Goal: Task Accomplishment & Management: Manage account settings

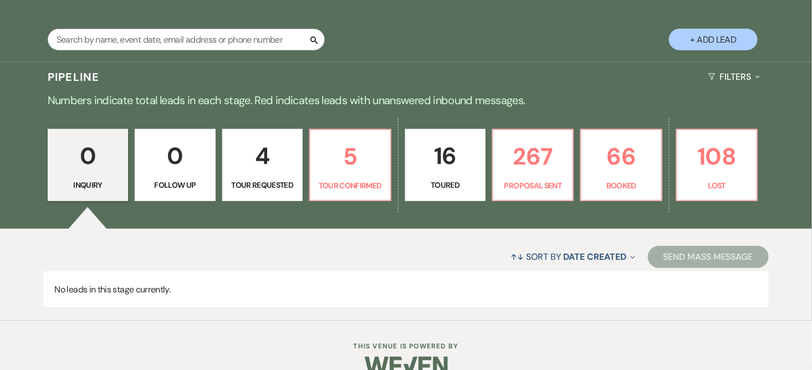
click at [278, 148] on p "4" at bounding box center [262, 155] width 66 height 37
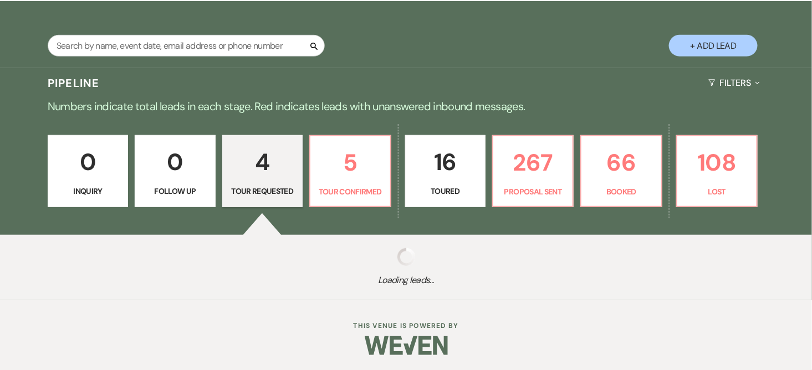
select select "2"
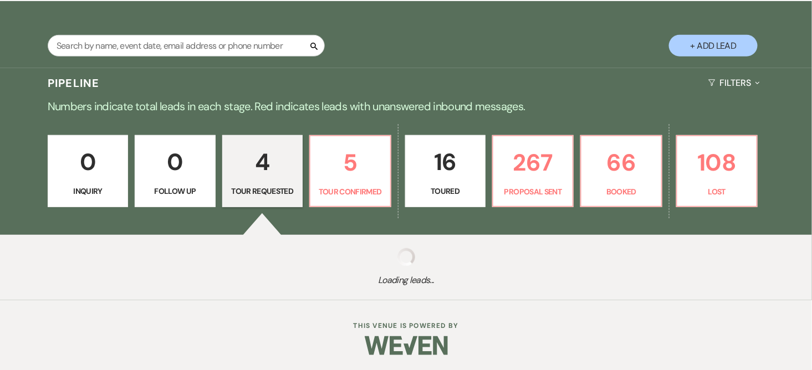
select select "2"
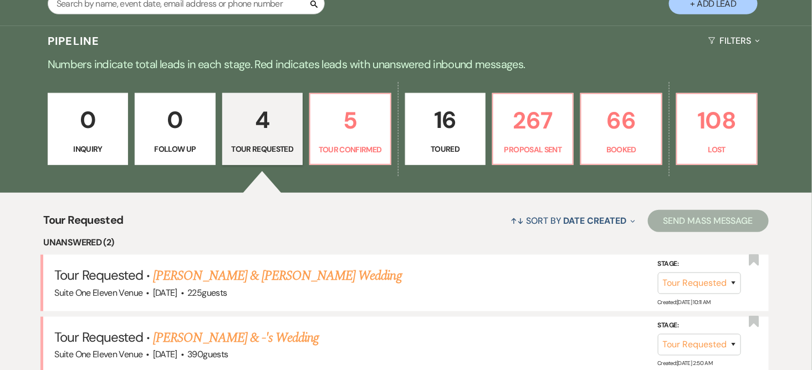
scroll to position [275, 0]
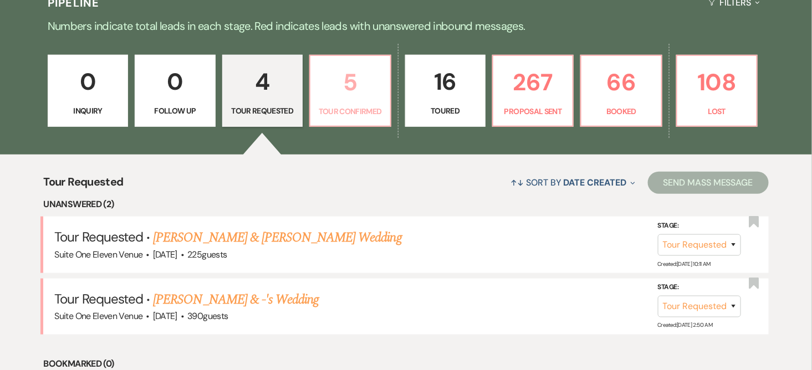
click at [353, 99] on p "5" at bounding box center [350, 82] width 66 height 37
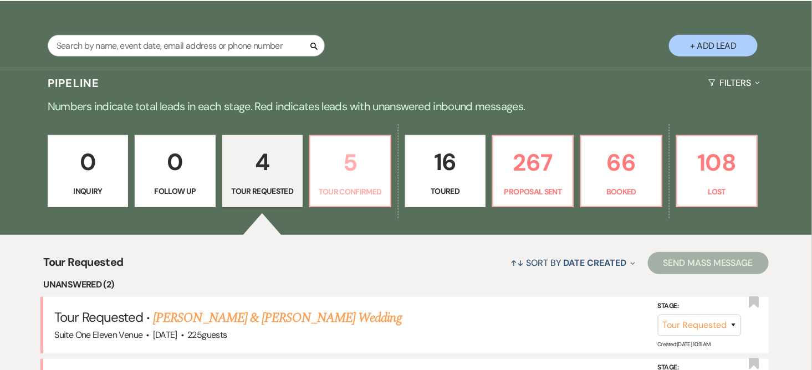
select select "4"
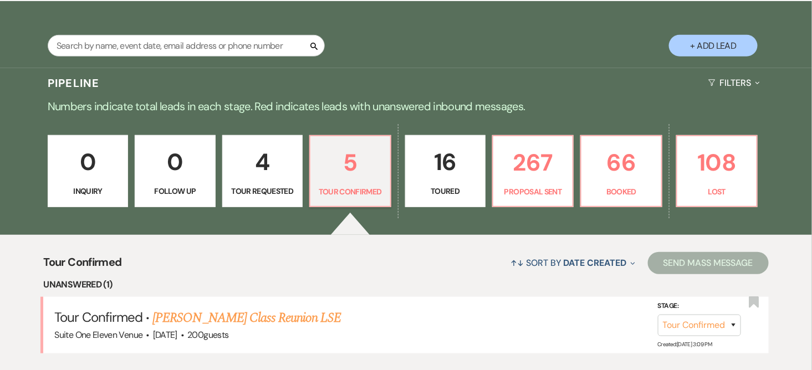
scroll to position [275, 0]
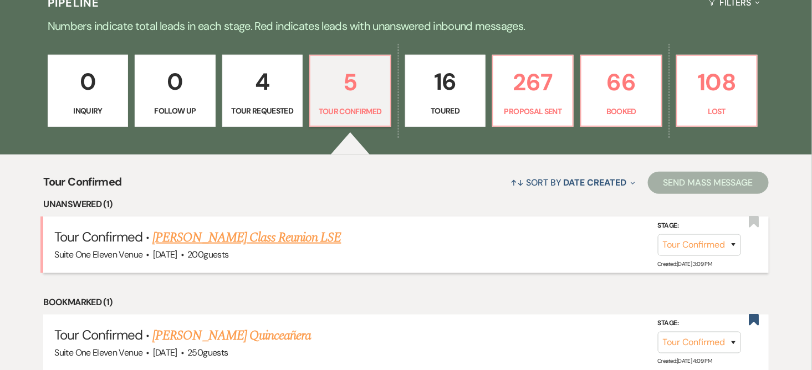
click at [276, 233] on link "[PERSON_NAME] Class Reunion LSE" at bounding box center [246, 238] width 188 height 20
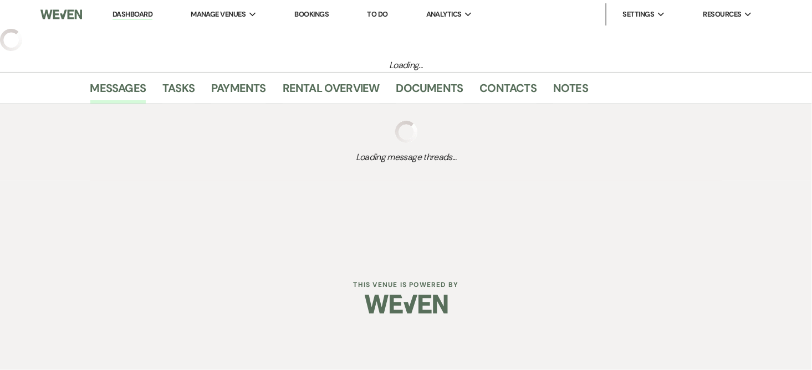
select select "4"
select select "20"
select select "13"
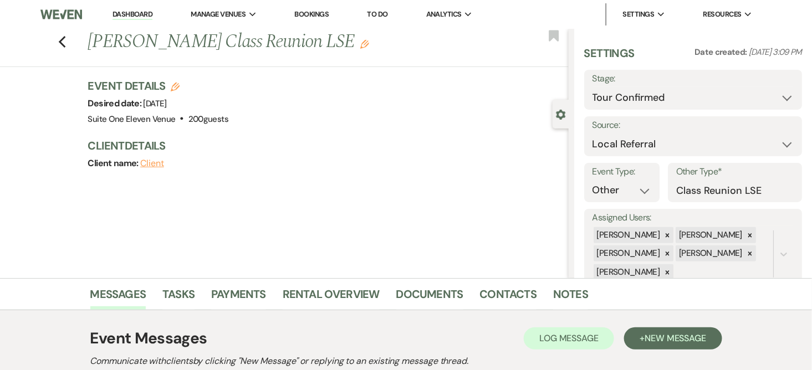
click at [180, 85] on use "button" at bounding box center [175, 87] width 9 height 9
select select "735"
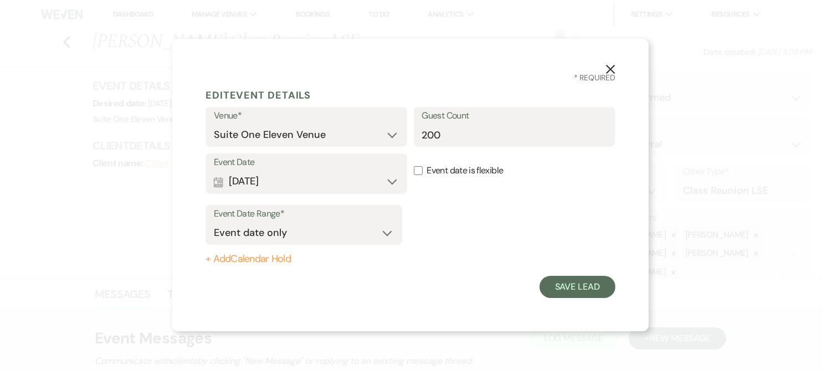
click at [608, 71] on use "button" at bounding box center [610, 69] width 9 height 9
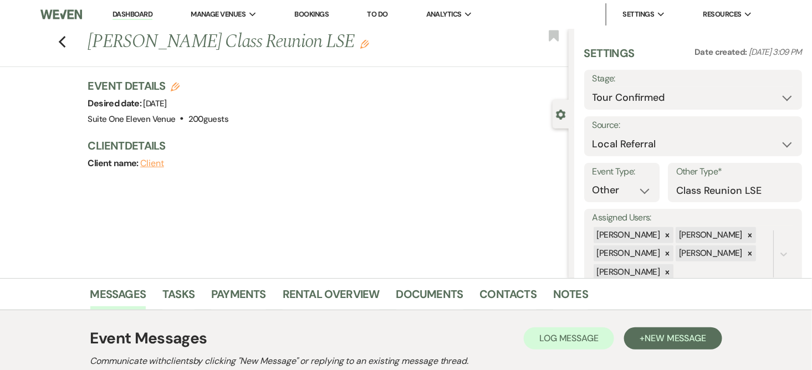
click at [153, 165] on button "Client" at bounding box center [152, 163] width 24 height 9
select select "1"
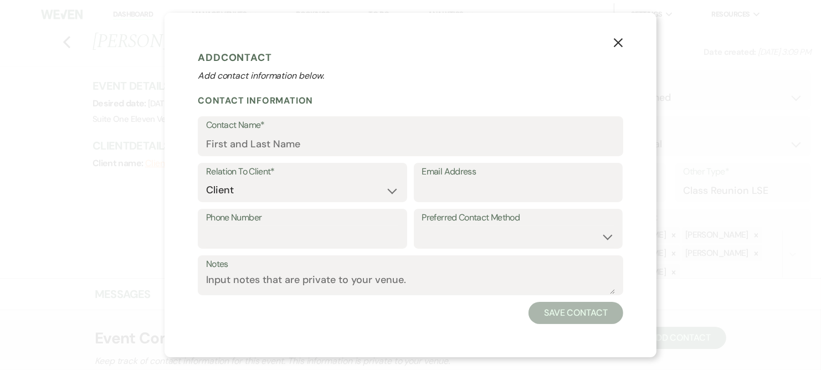
click at [617, 42] on use "button" at bounding box center [618, 42] width 9 height 9
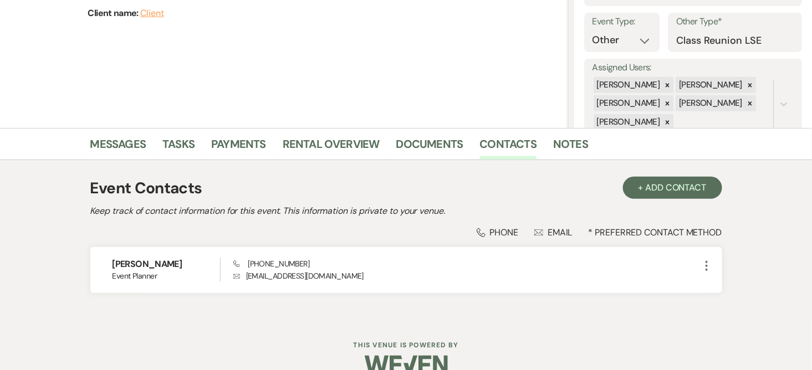
scroll to position [170, 0]
